Goal: Information Seeking & Learning: Learn about a topic

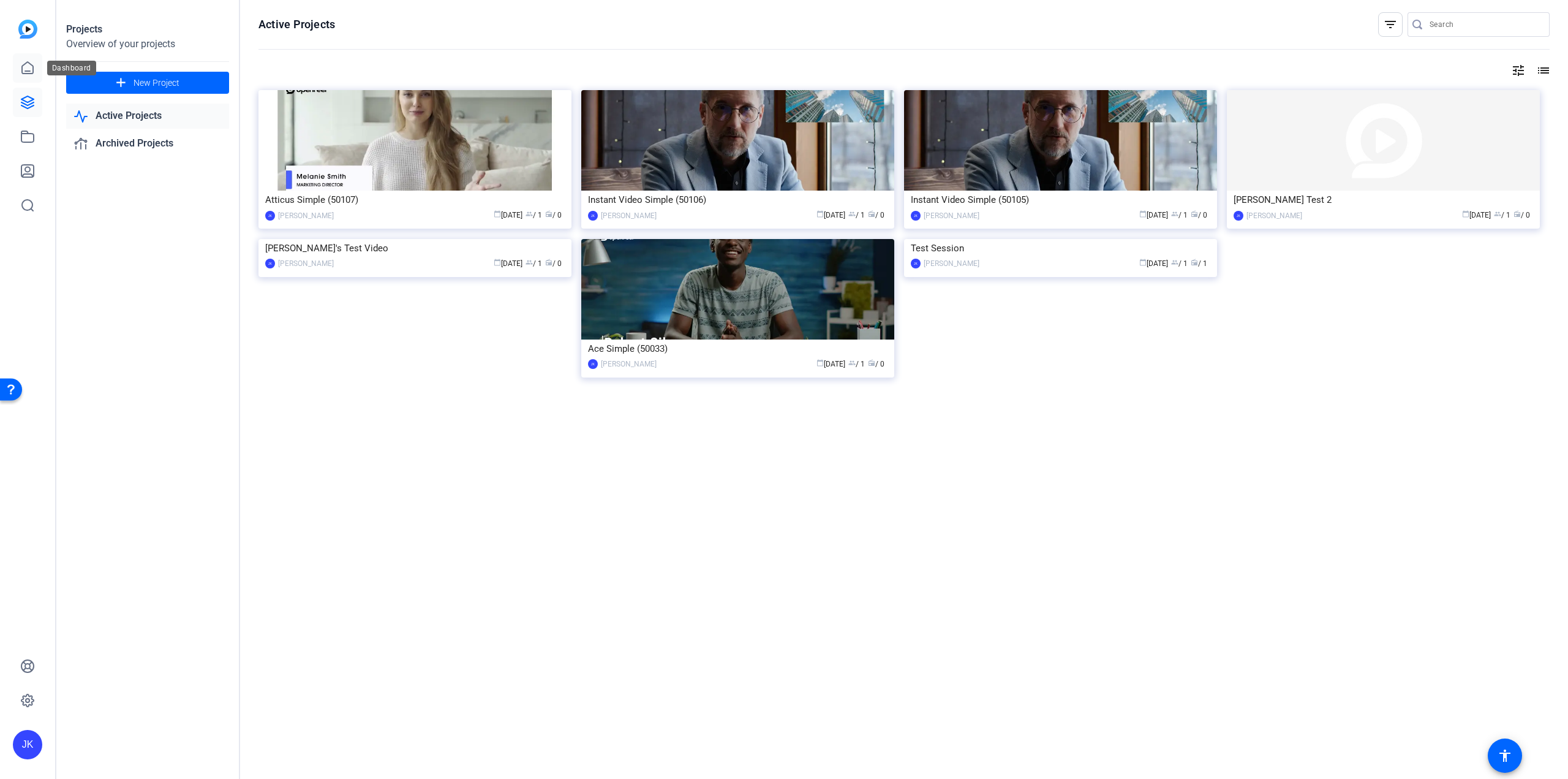
click at [23, 66] on icon at bounding box center [28, 68] width 14 height 14
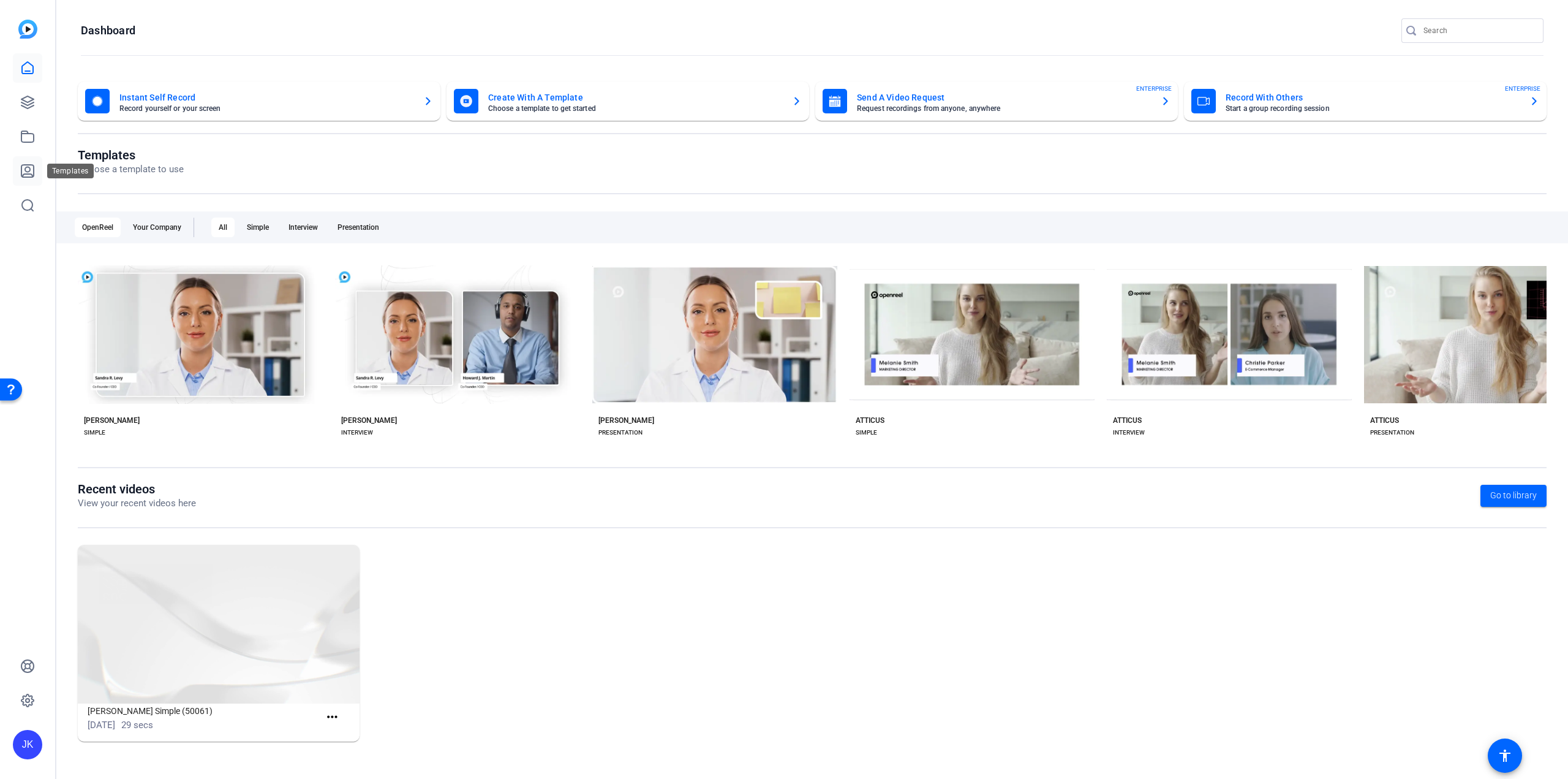
click at [26, 172] on icon at bounding box center [28, 171] width 14 height 14
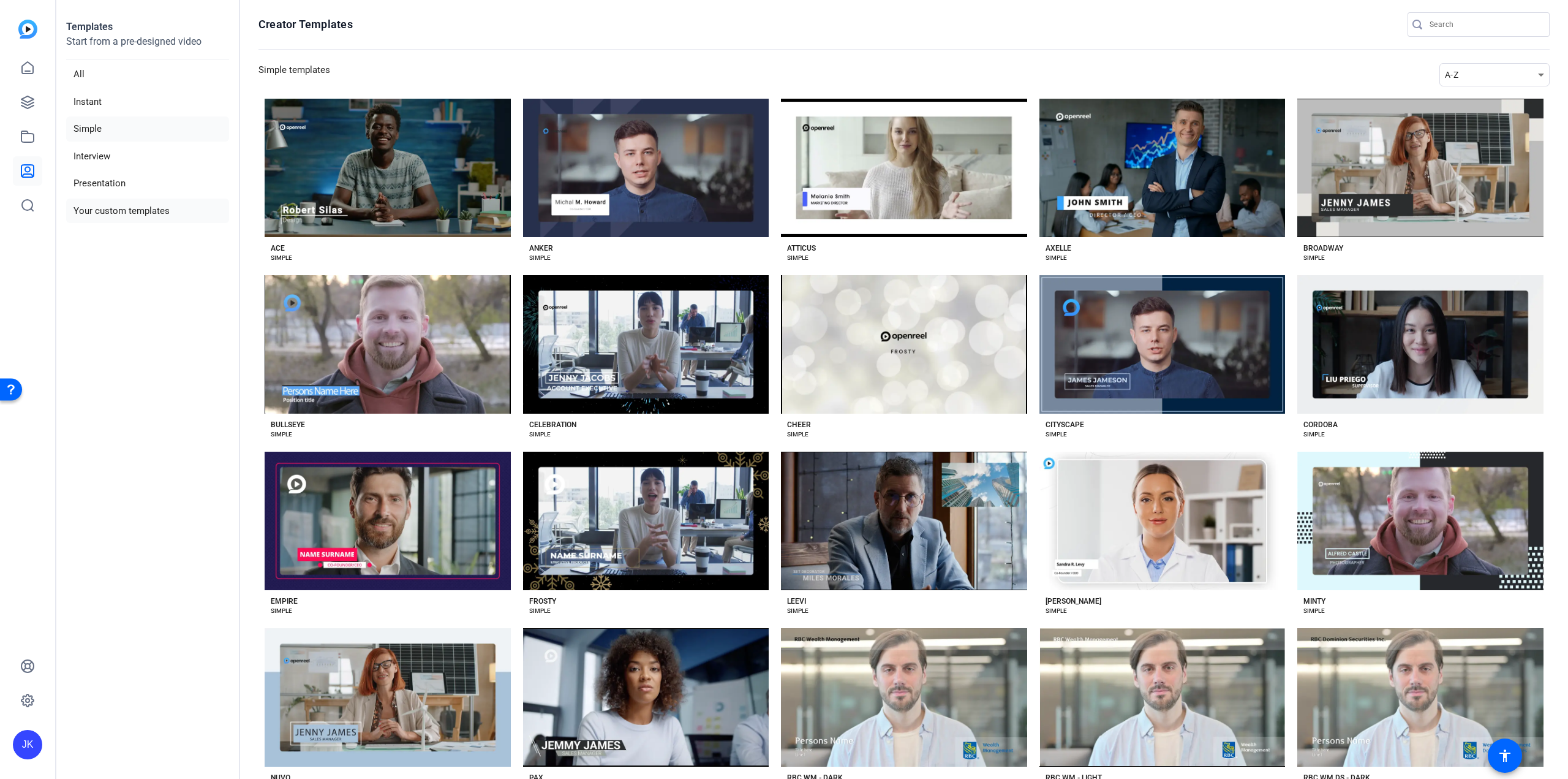
click at [104, 208] on li "Your custom templates" at bounding box center [148, 211] width 163 height 25
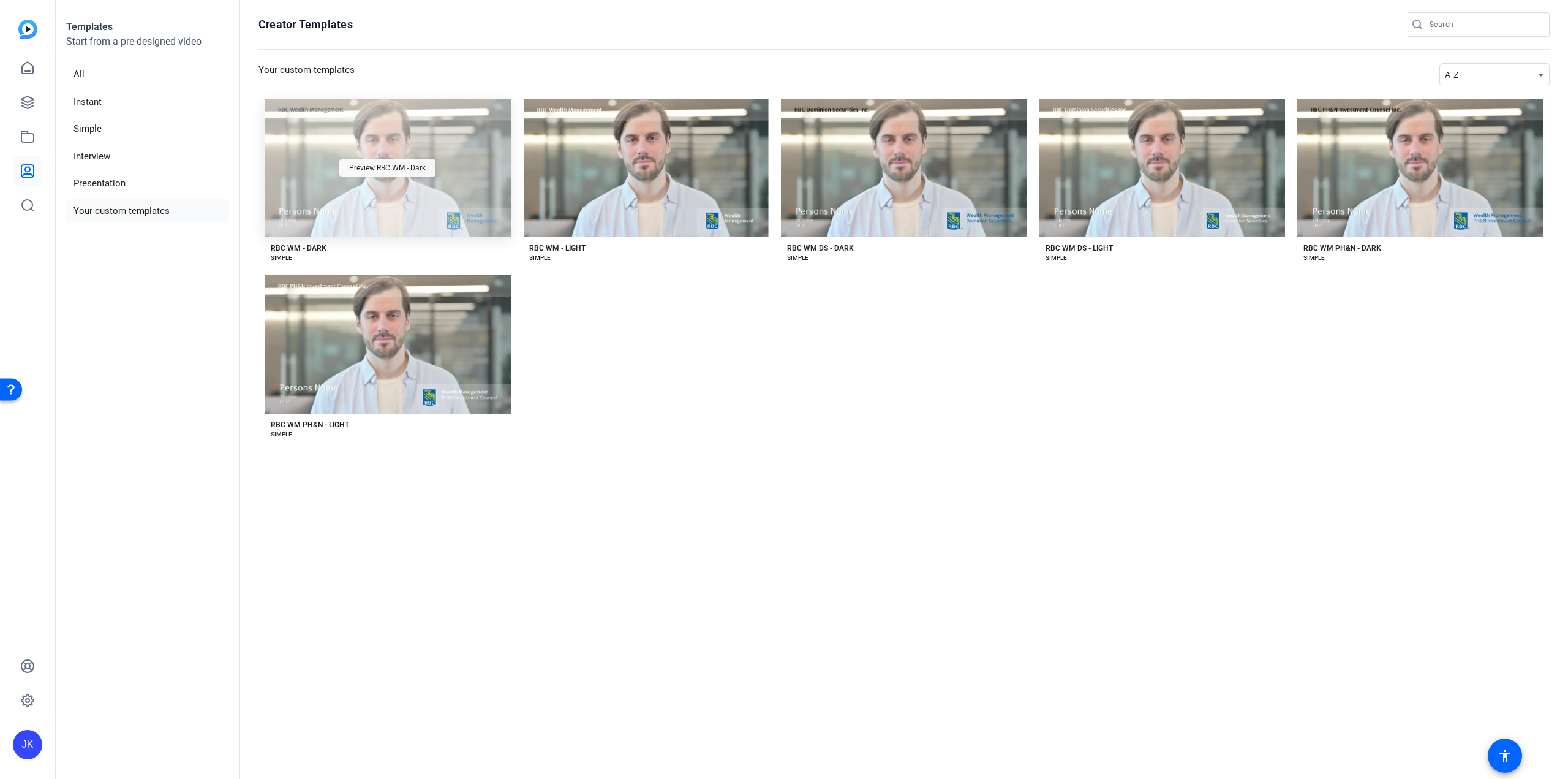
click at [379, 168] on span "Preview RBC WM - Dark" at bounding box center [387, 168] width 77 height 7
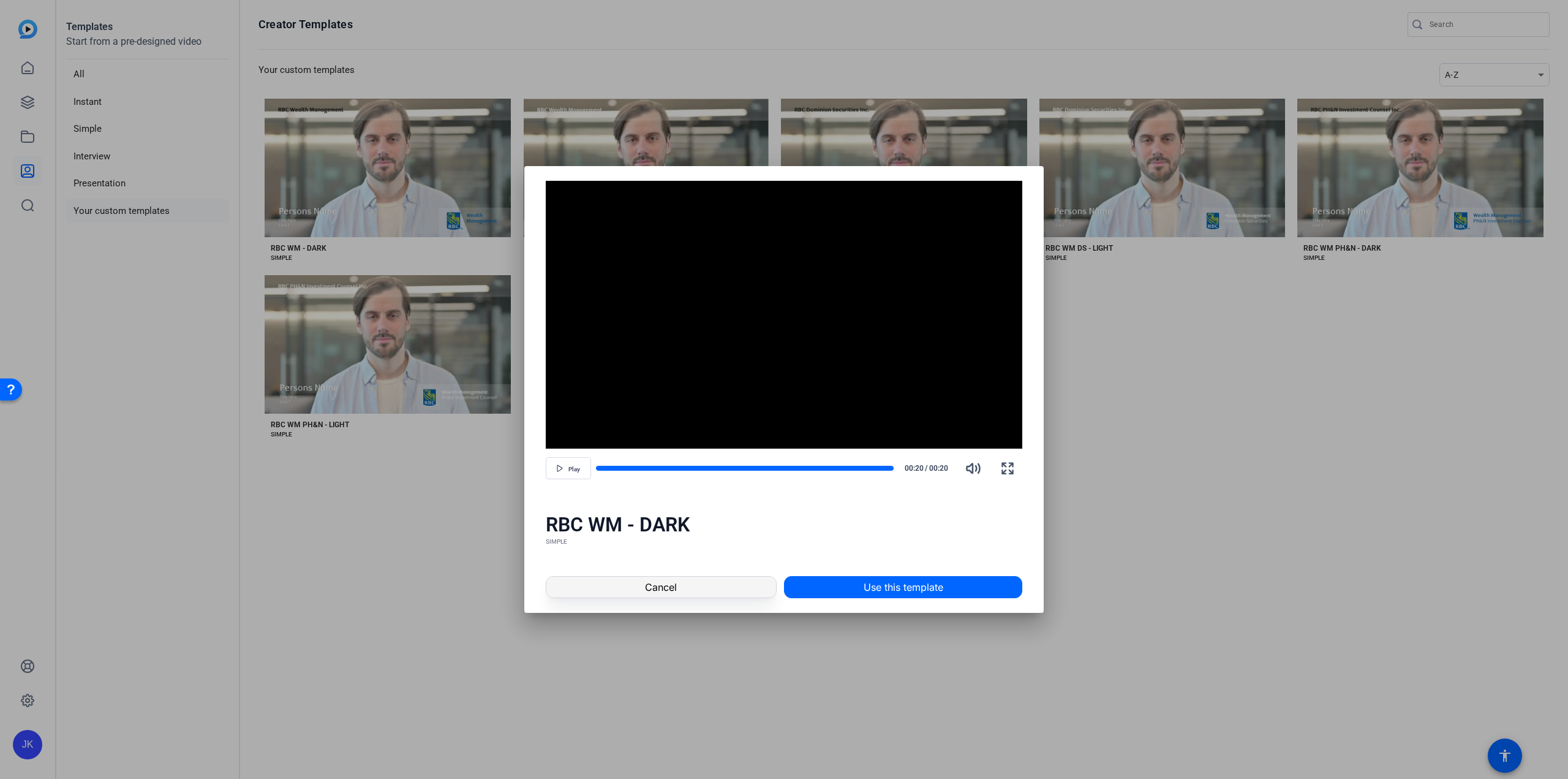
click at [605, 581] on span at bounding box center [662, 587] width 230 height 30
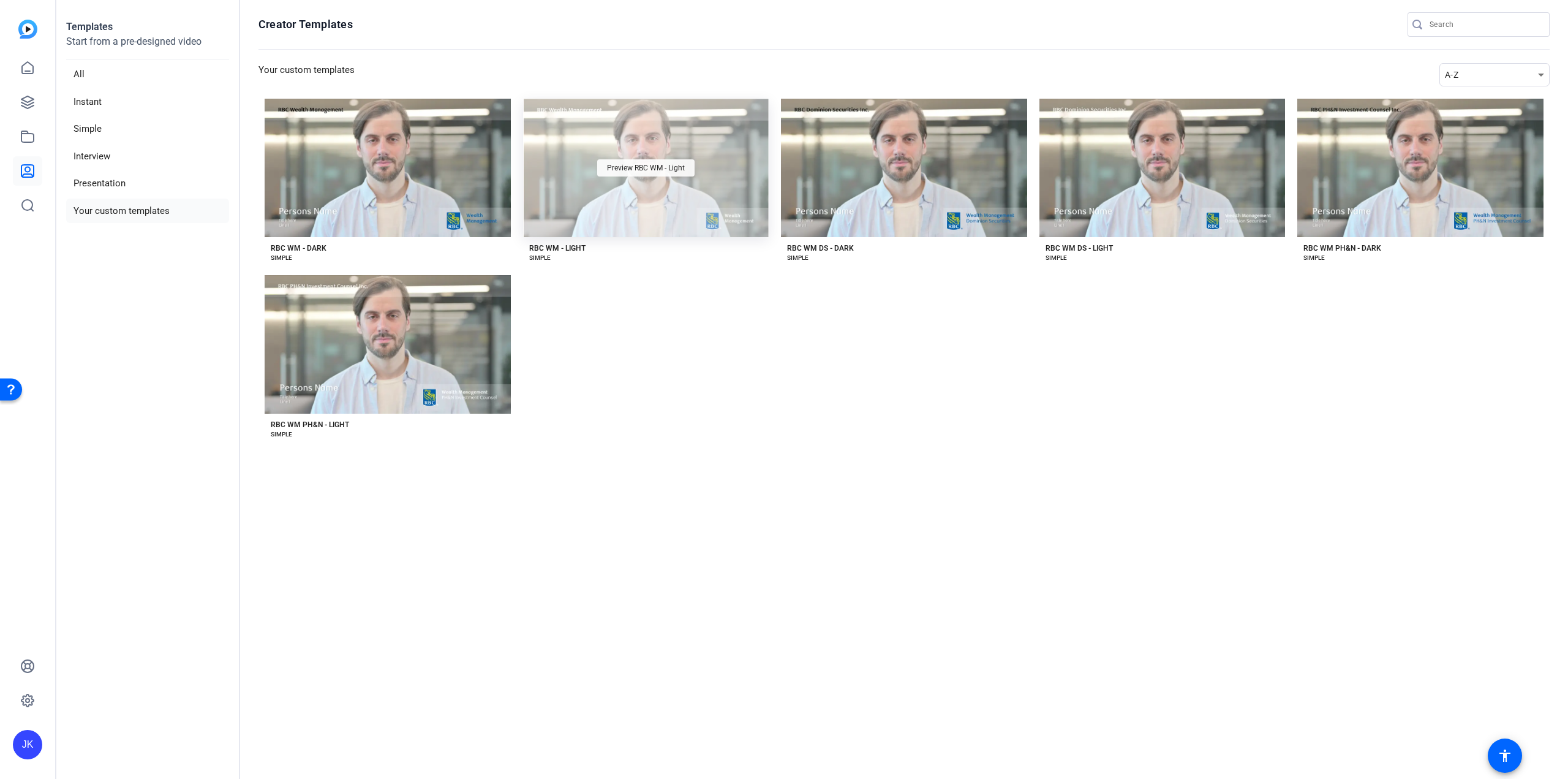
click at [677, 168] on span "Preview RBC WM - Light" at bounding box center [646, 168] width 78 height 7
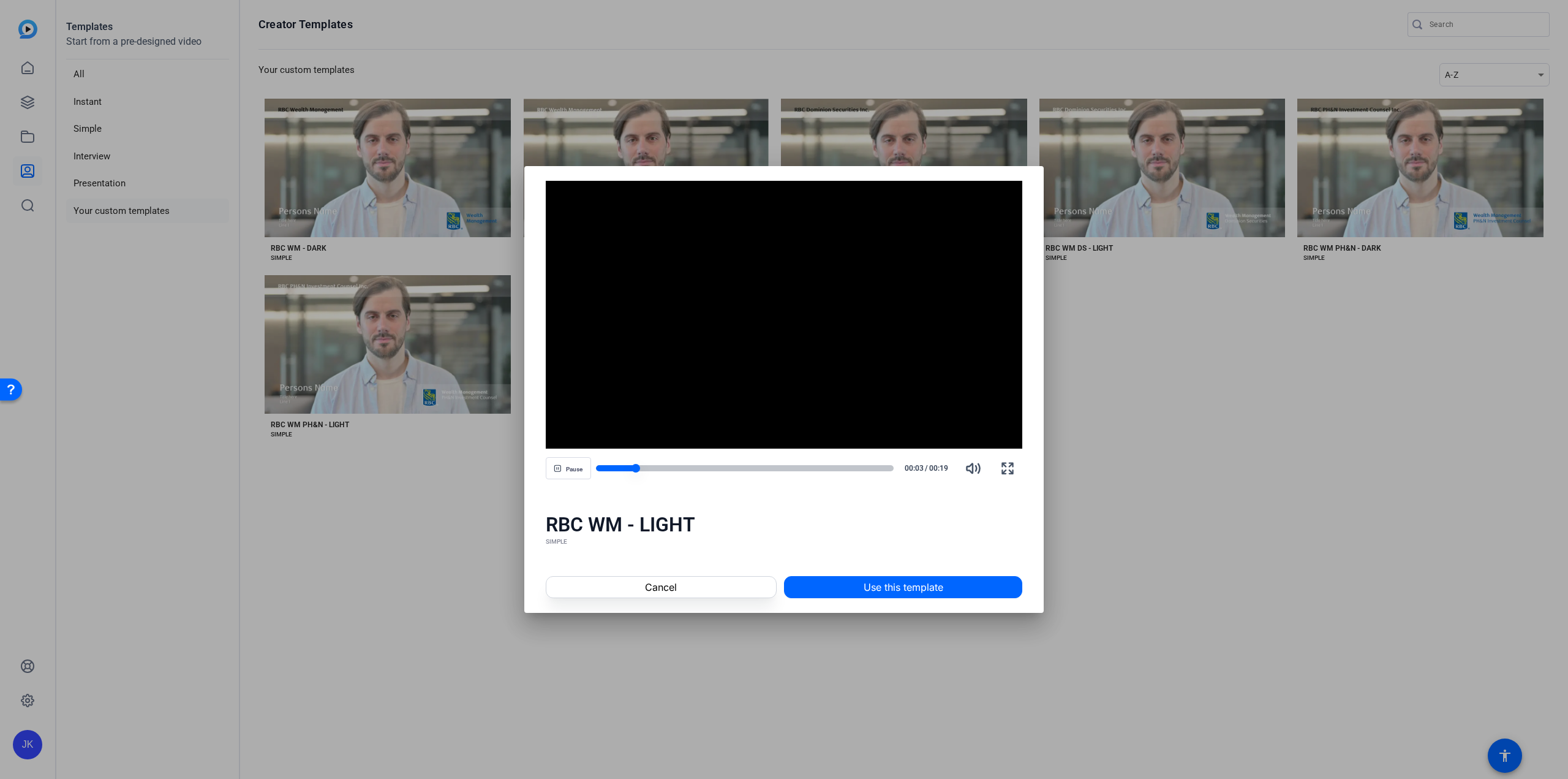
click at [850, 468] on div at bounding box center [745, 468] width 298 height 6
click at [701, 585] on span at bounding box center [662, 587] width 230 height 30
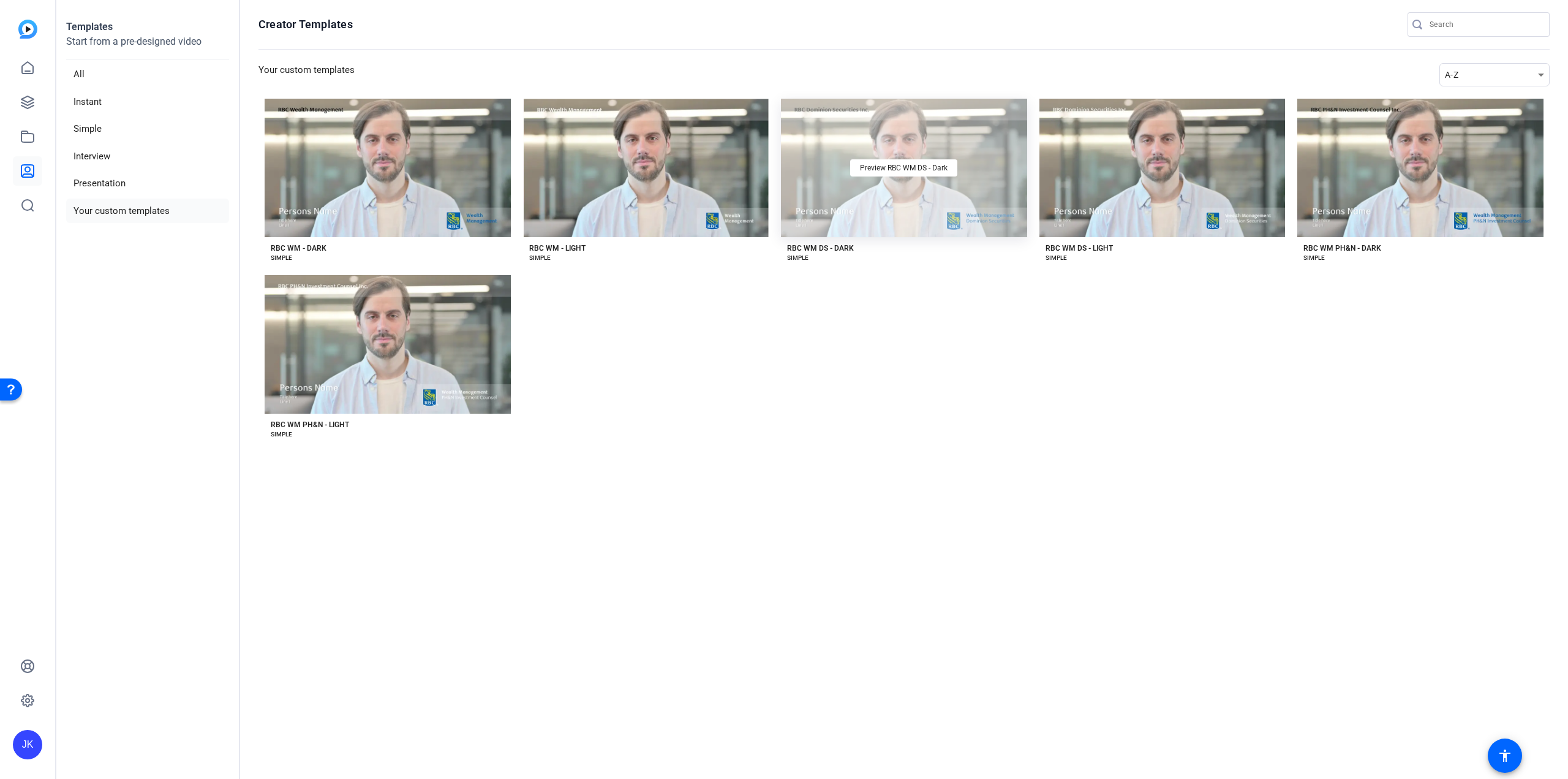
click at [968, 177] on div "Preview RBC WM DS - Dark" at bounding box center [904, 168] width 246 height 139
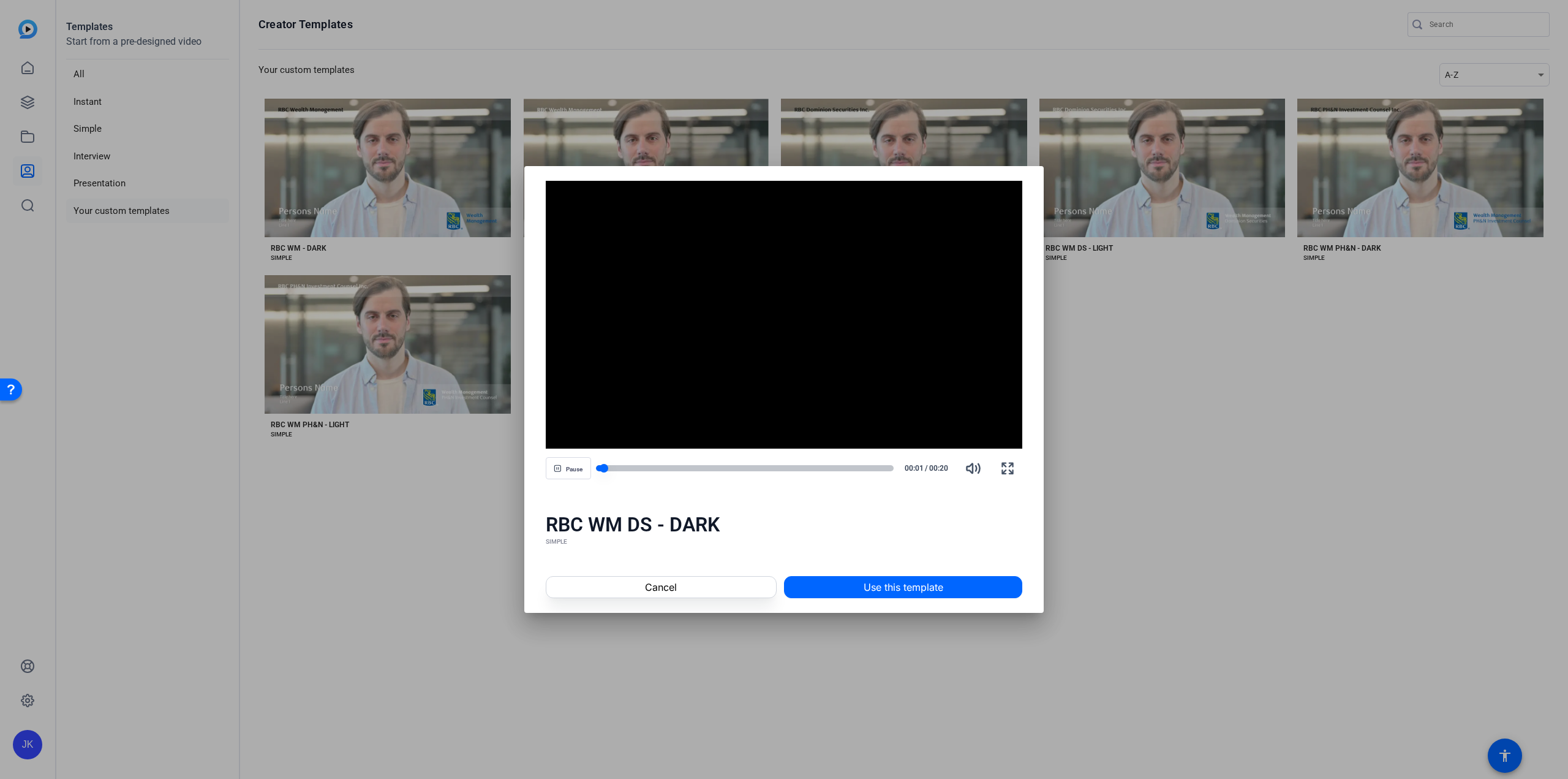
click at [877, 467] on div at bounding box center [745, 468] width 298 height 6
click at [676, 591] on span "Cancel" at bounding box center [661, 587] width 32 height 14
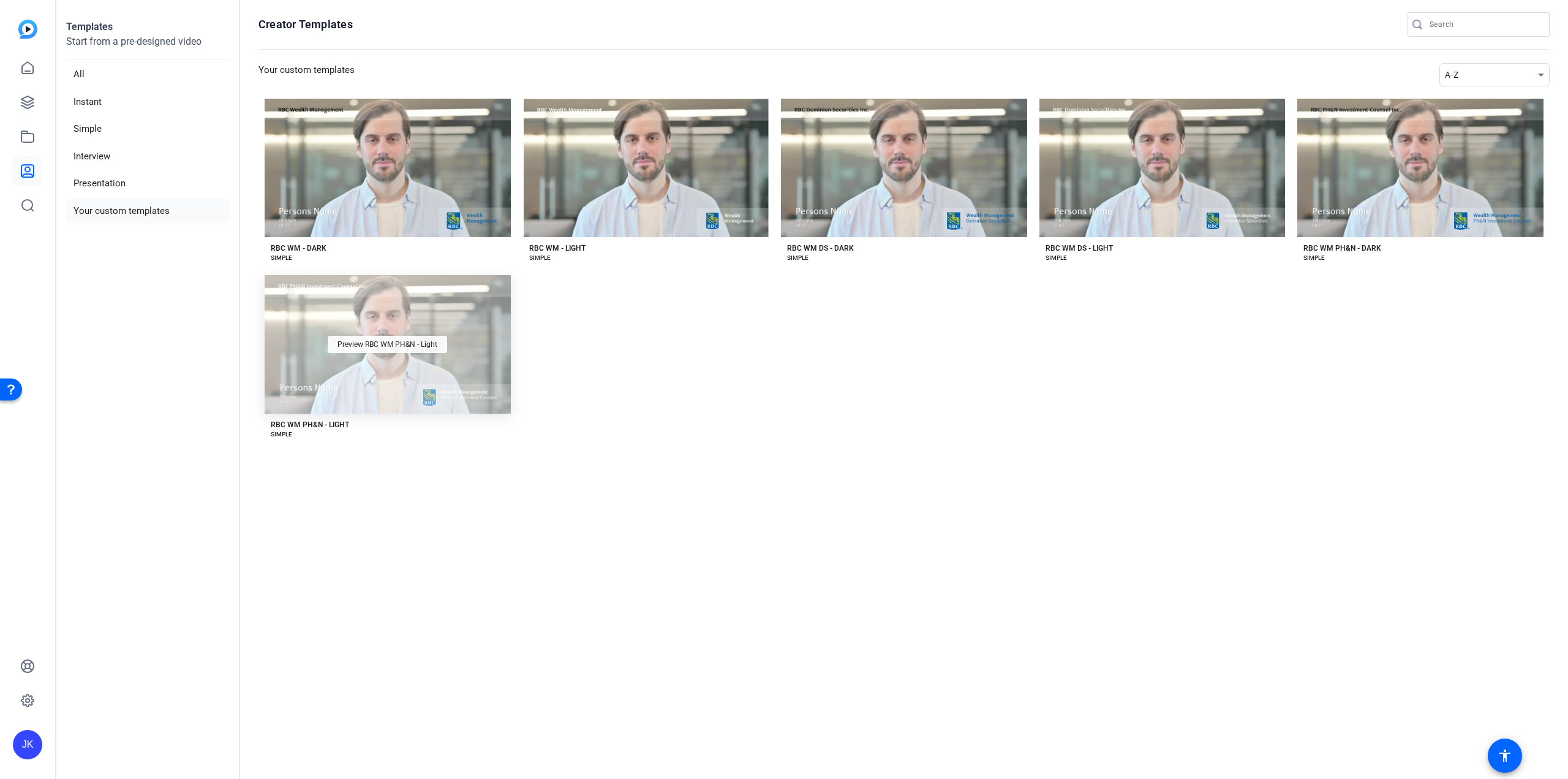
click at [412, 348] on span "Preview RBC WM PH&N - Light" at bounding box center [388, 344] width 100 height 7
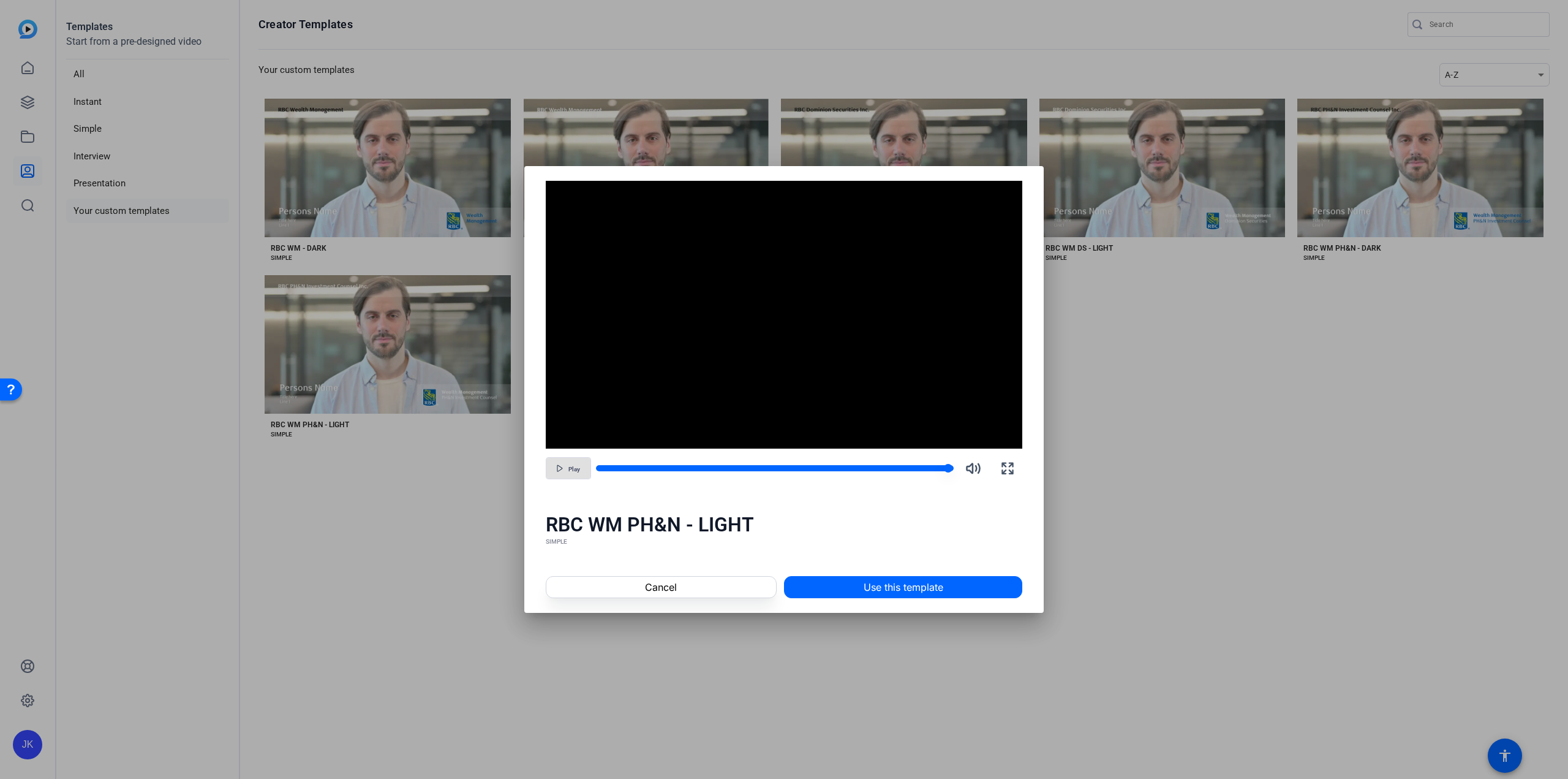
click at [894, 468] on div at bounding box center [775, 468] width 358 height 6
click at [690, 590] on span at bounding box center [662, 587] width 230 height 30
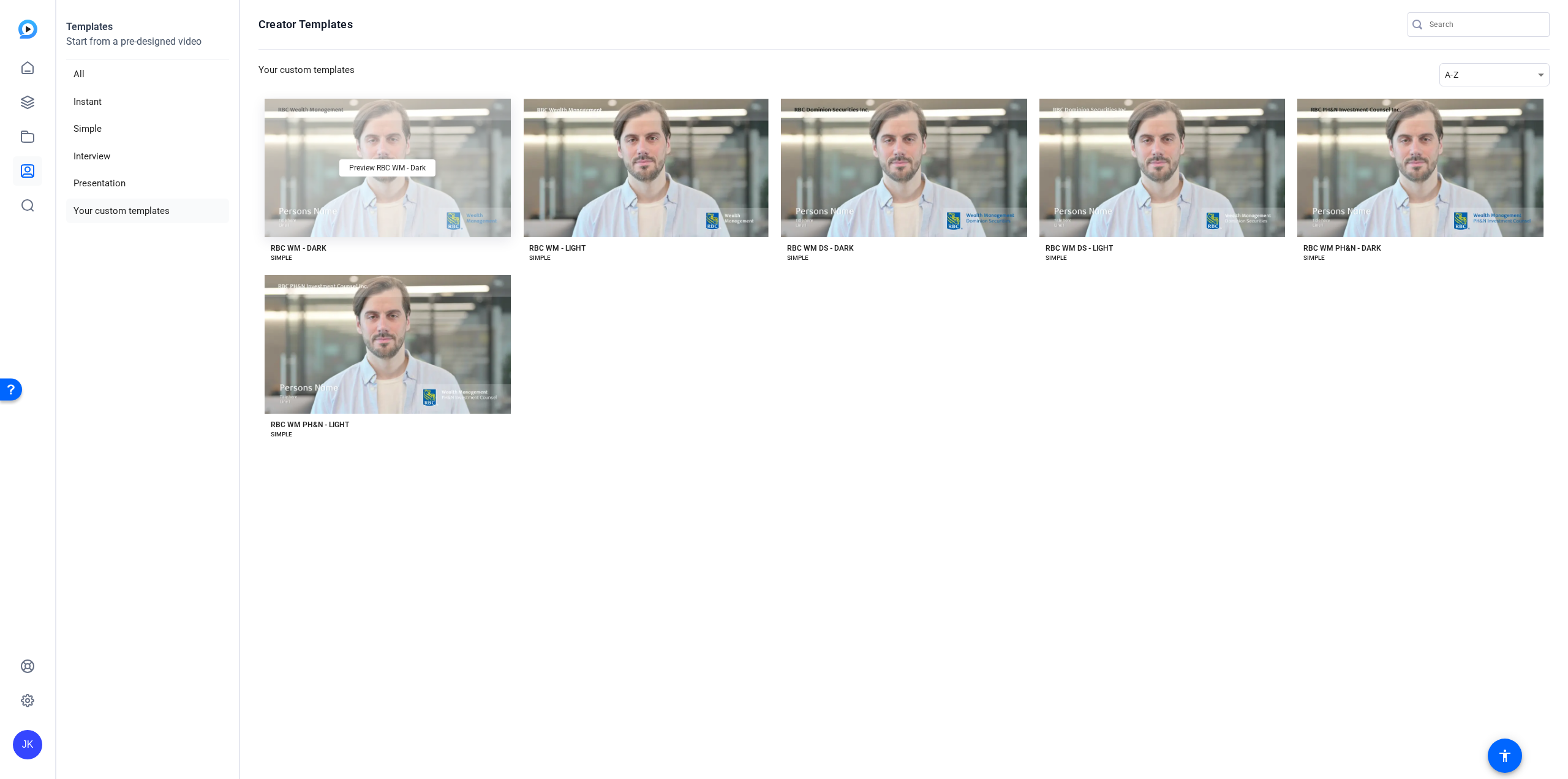
click at [394, 192] on div "Preview RBC WM - Dark" at bounding box center [388, 168] width 246 height 139
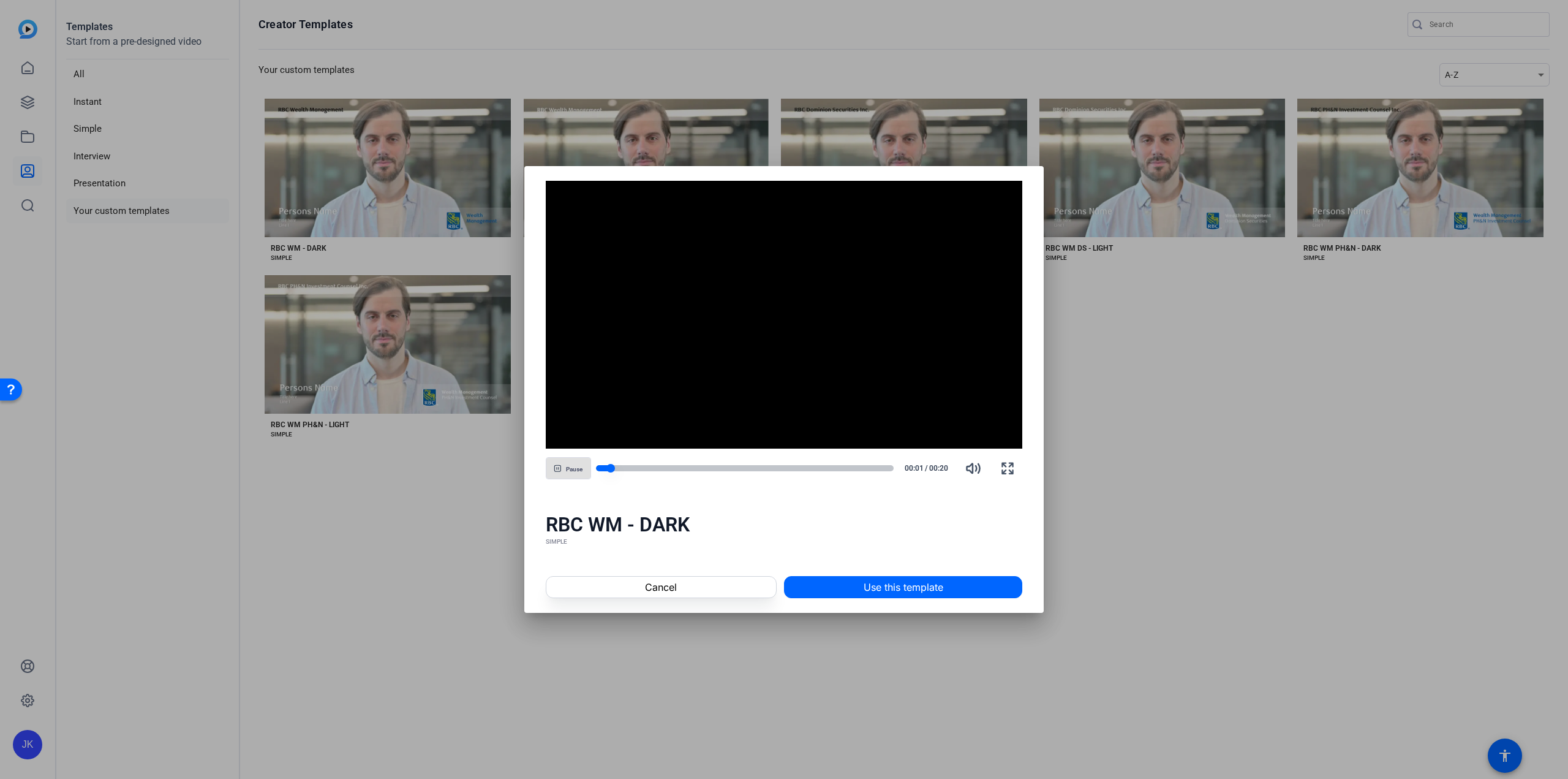
click at [890, 467] on div at bounding box center [745, 468] width 298 height 6
click at [674, 586] on span "Cancel" at bounding box center [661, 587] width 32 height 14
